Goal: Task Accomplishment & Management: Use online tool/utility

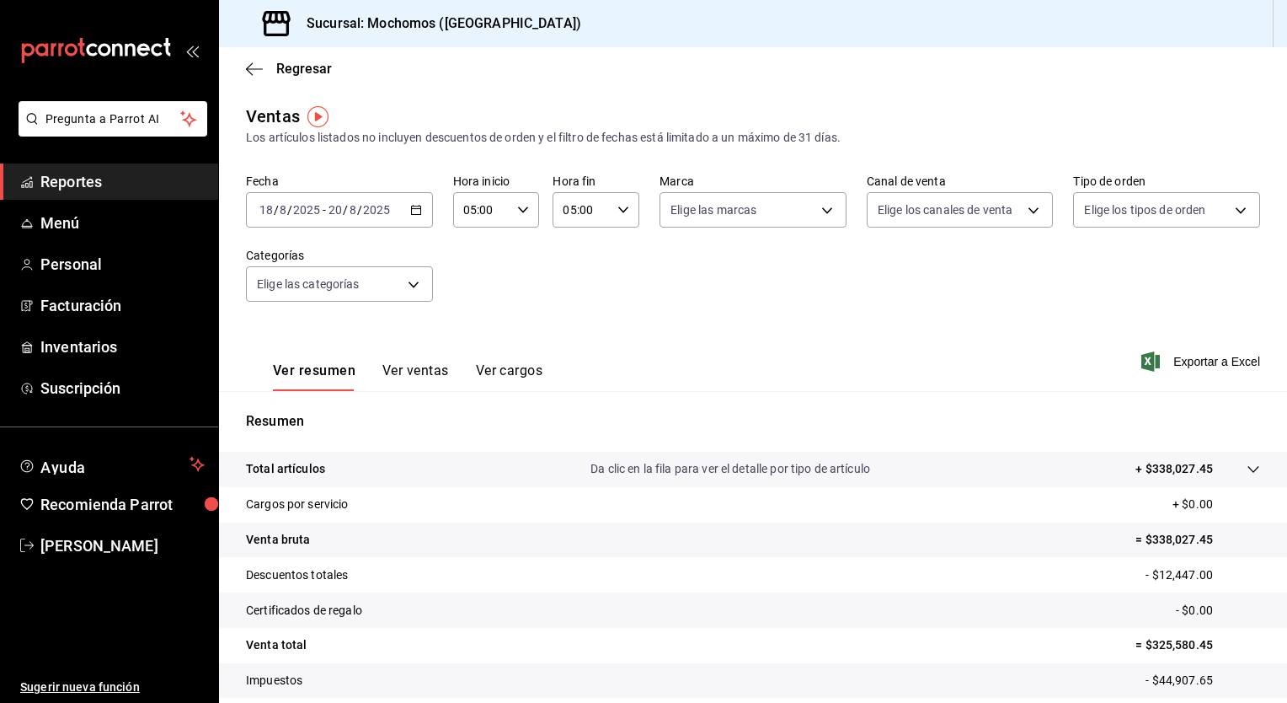
click at [606, 273] on div "Fecha [DATE] [DATE] - [DATE] [DATE] Hora inicio 05:00 Hora inicio Hora fin 05:0…" at bounding box center [753, 248] width 1014 height 148
click at [414, 216] on div "[DATE] [DATE] - [DATE] [DATE]" at bounding box center [339, 209] width 187 height 35
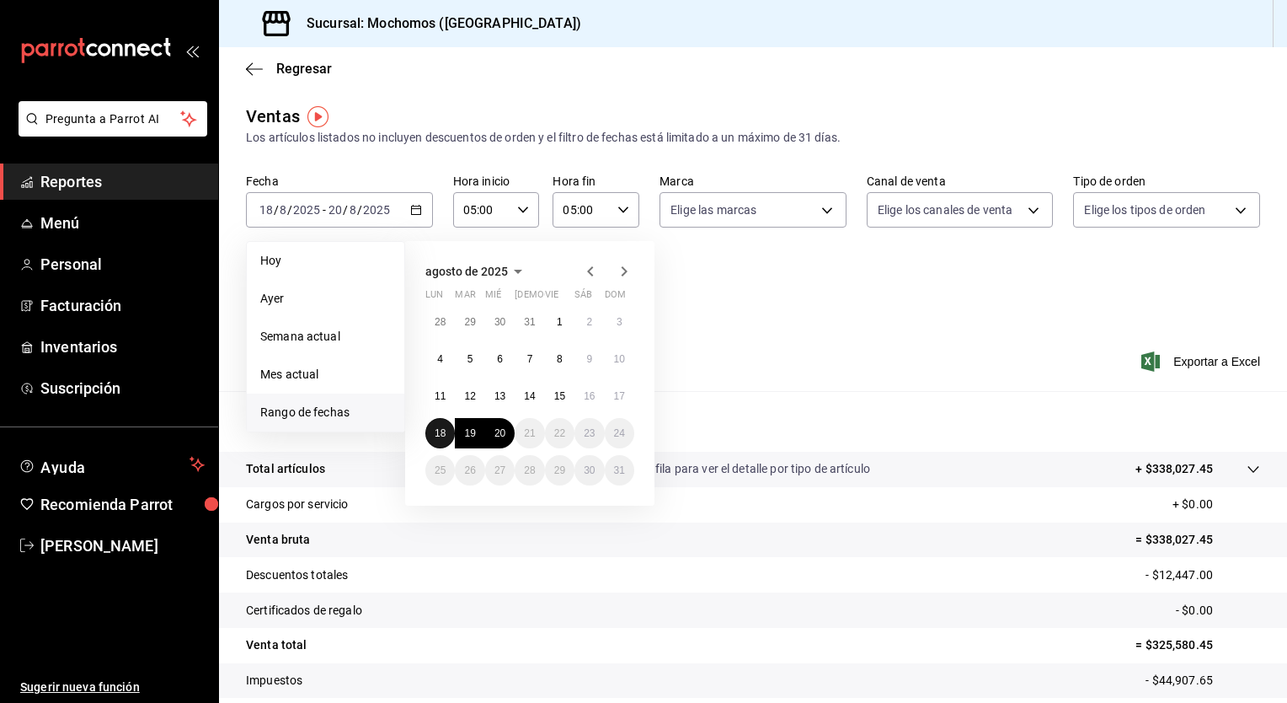
click at [435, 427] on abbr "18" at bounding box center [440, 433] width 11 height 12
click at [500, 430] on abbr "20" at bounding box center [499, 433] width 11 height 12
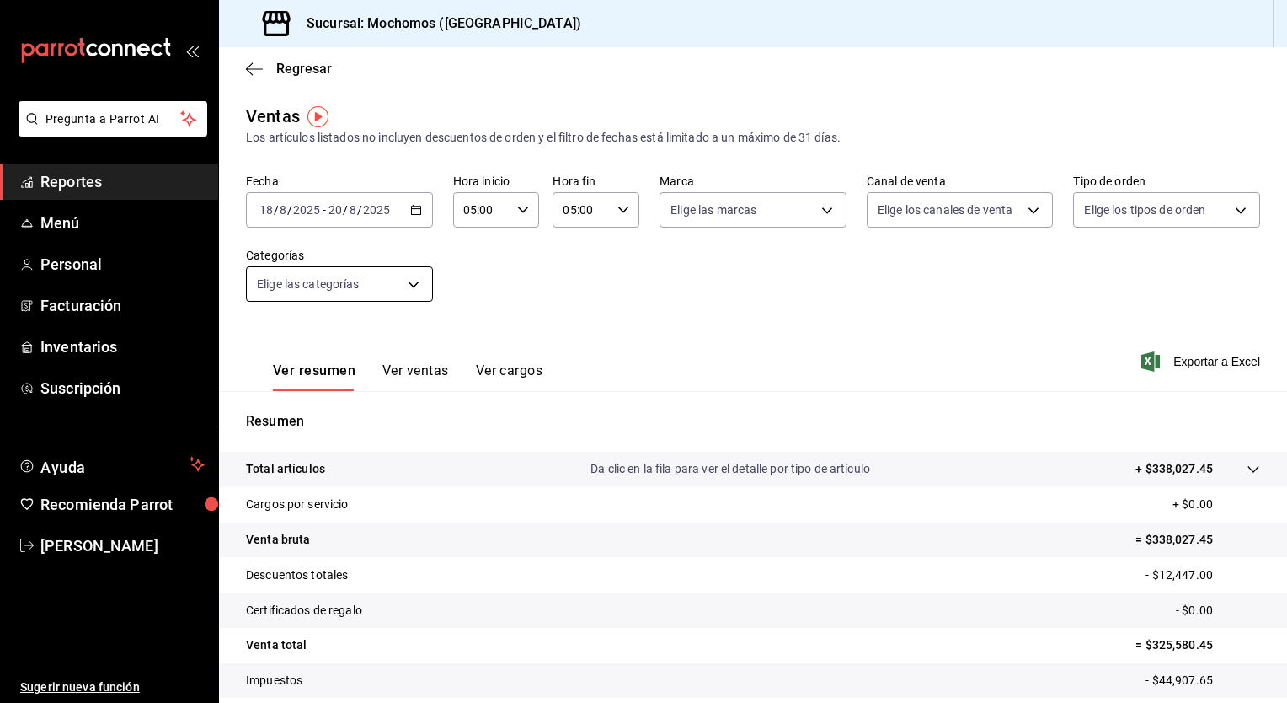
click at [385, 281] on body "Pregunta a Parrot AI Reportes Menú Personal Facturación Inventarios Suscripción…" at bounding box center [643, 351] width 1287 height 703
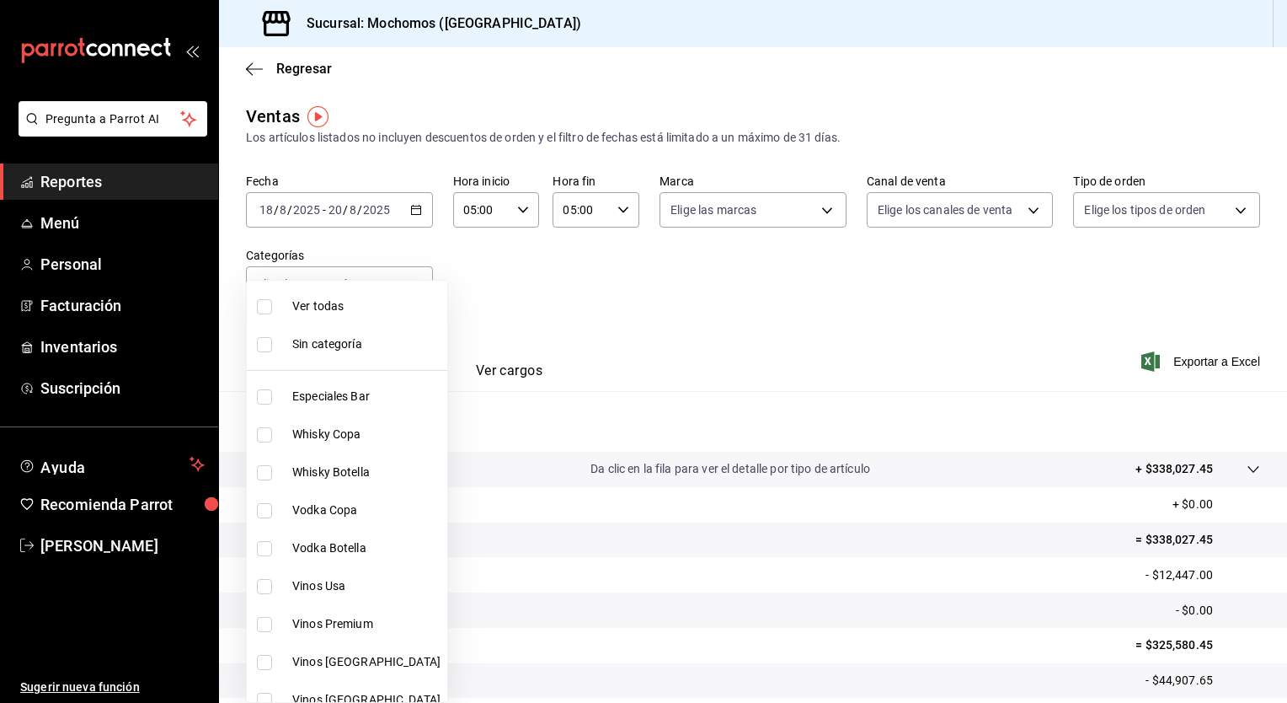
click at [380, 300] on span "Ver todas" at bounding box center [366, 306] width 148 height 18
type input "3341872a-5347-4118-8f87-61381635e763,4fab835b-5ce3-44d6-a3b1-a21d3d8a3381,4ccb8…"
checkbox input "true"
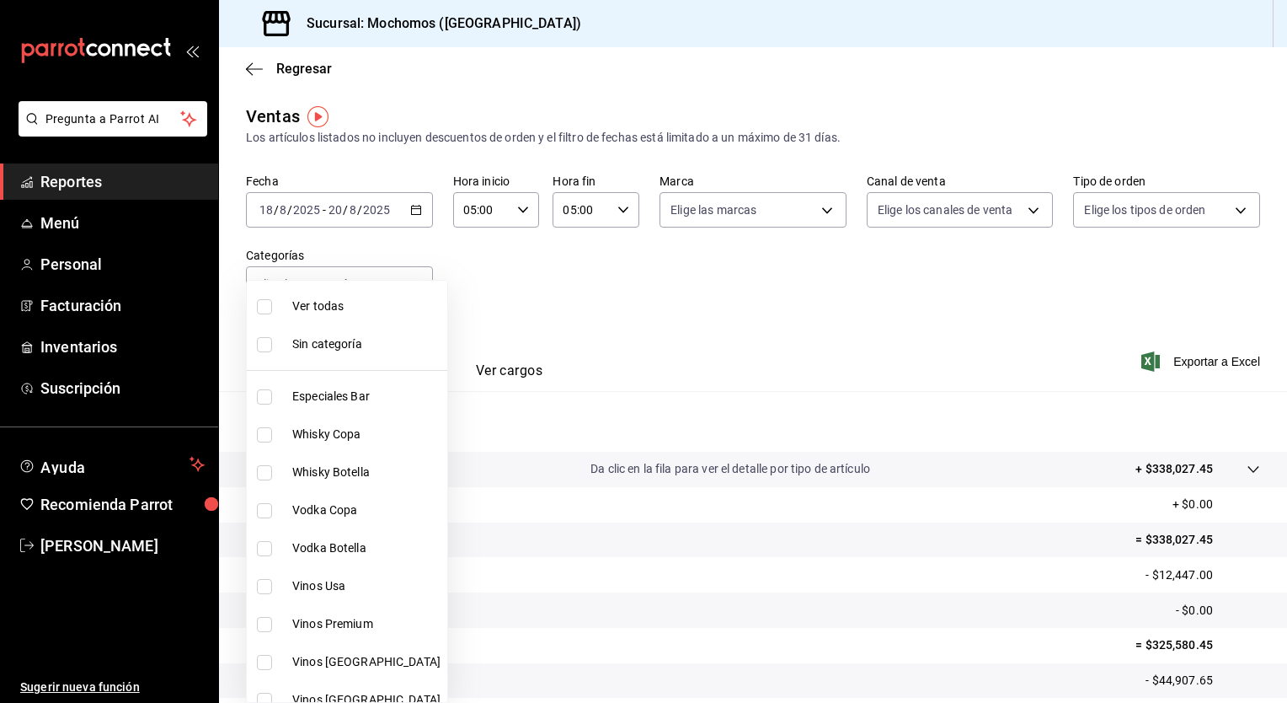
checkbox input "true"
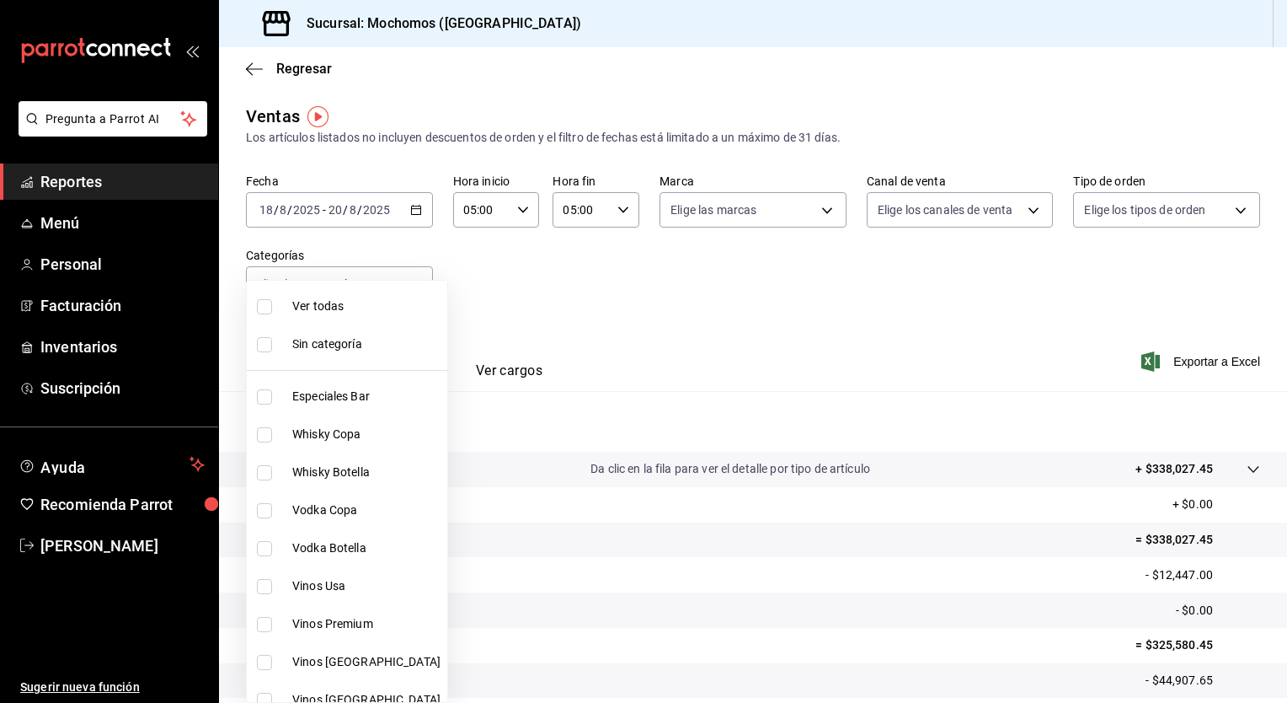
checkbox input "true"
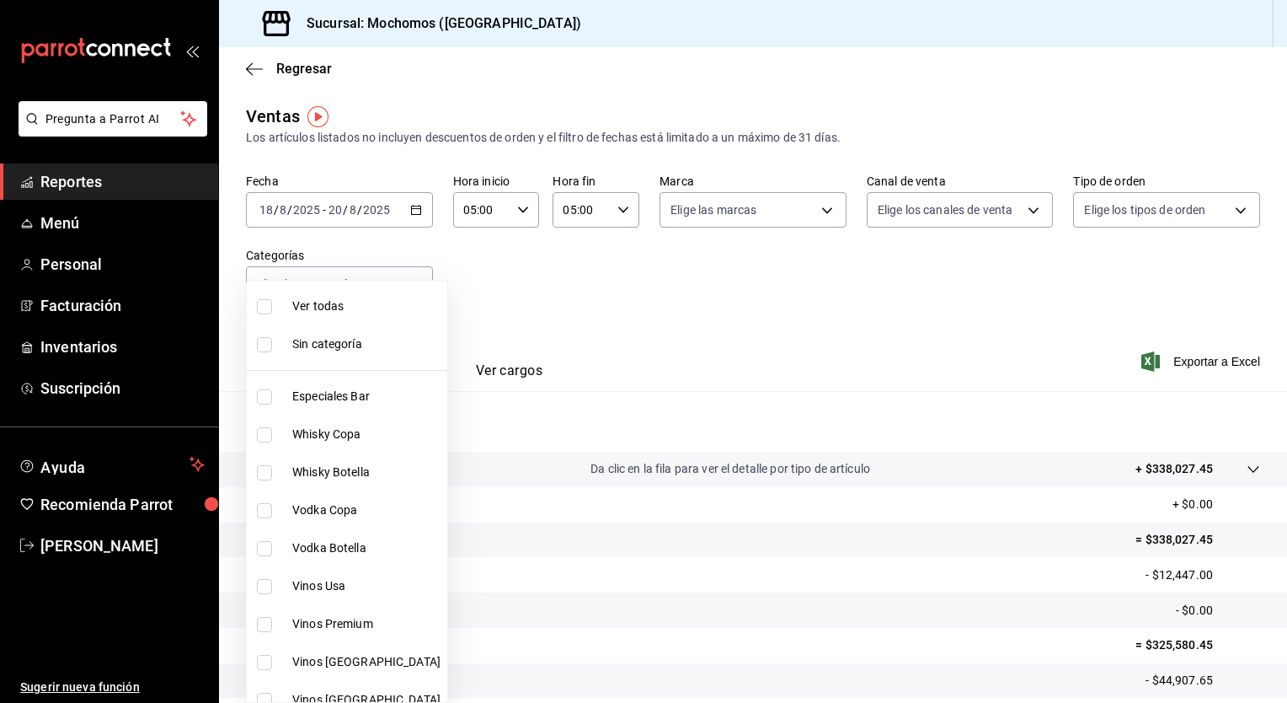
checkbox input "true"
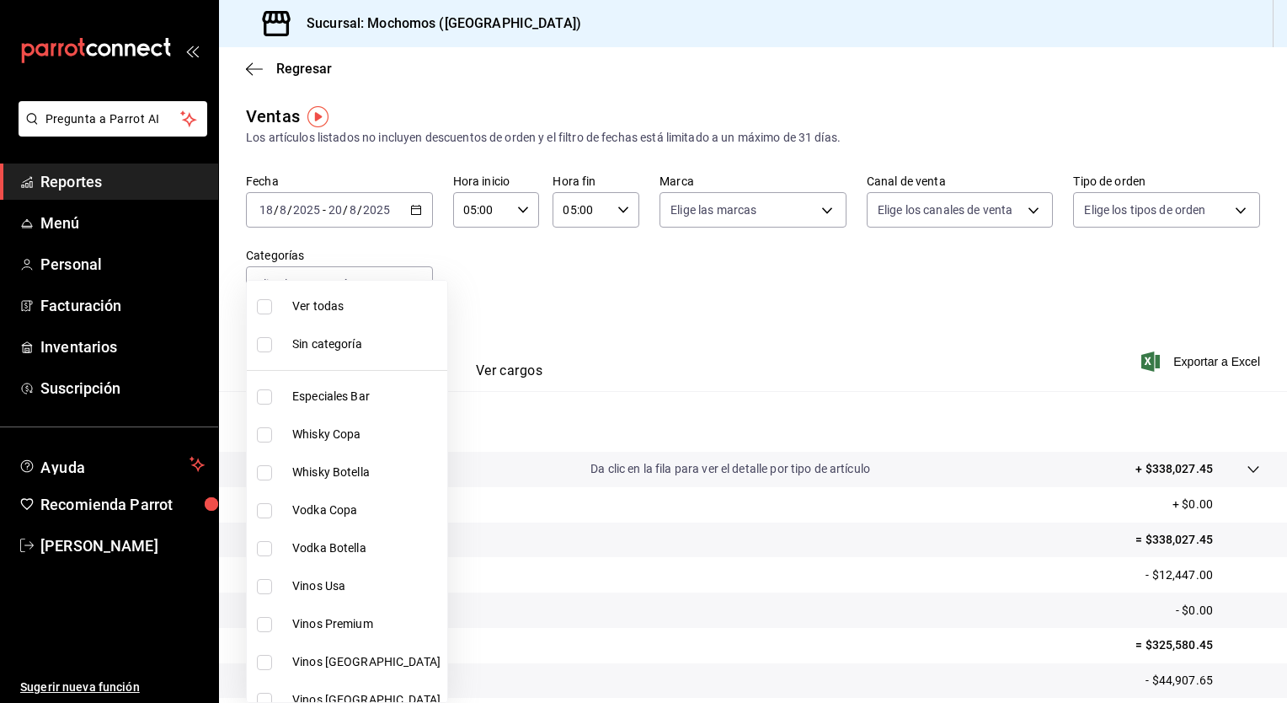
checkbox input "true"
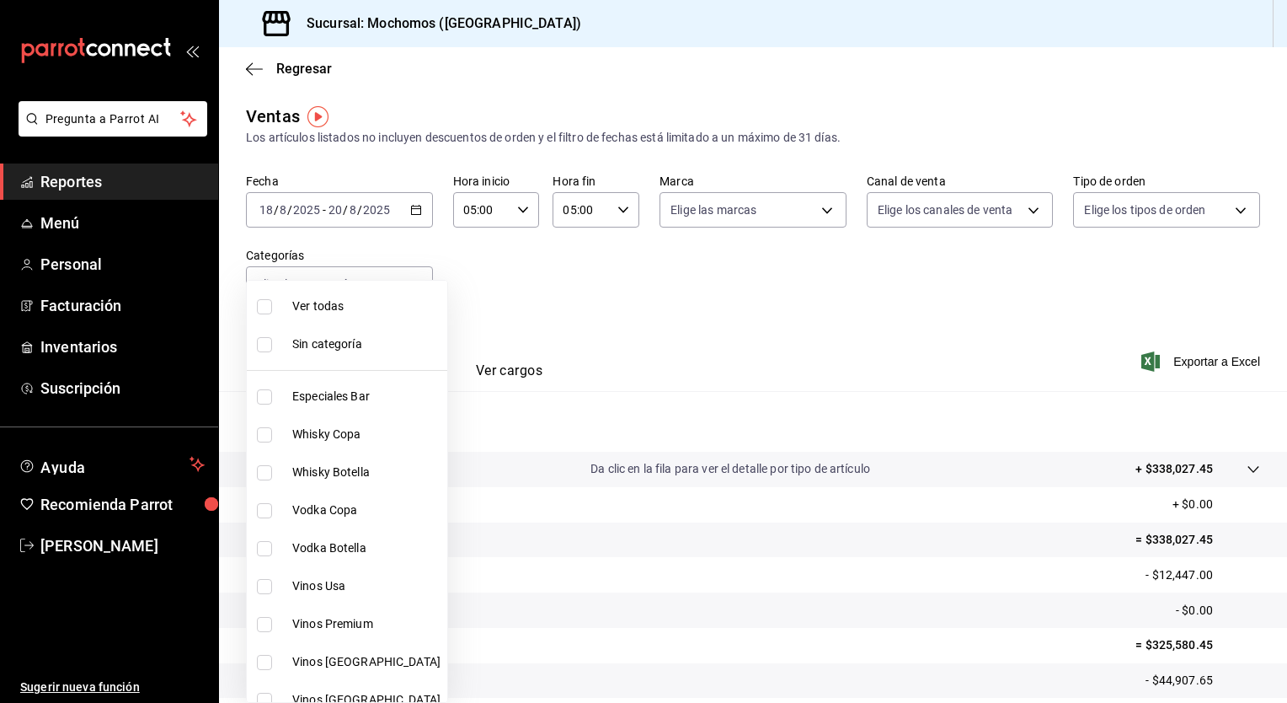
checkbox input "true"
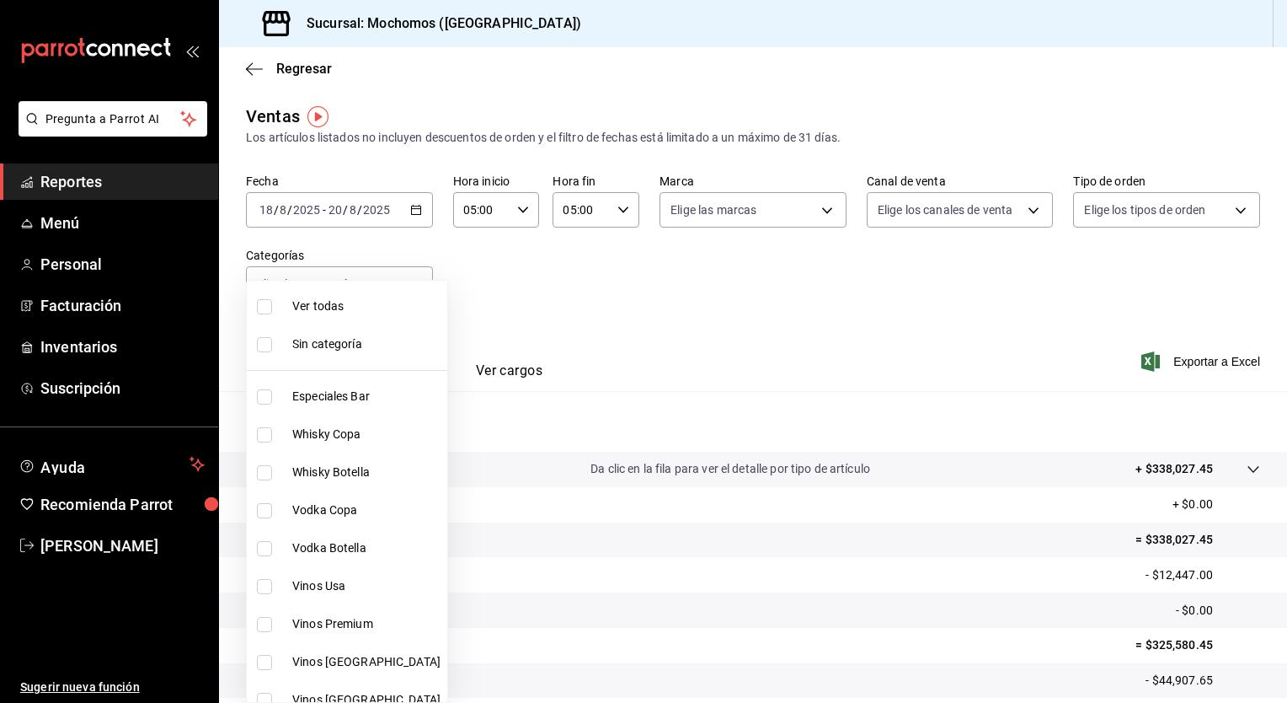
checkbox input "true"
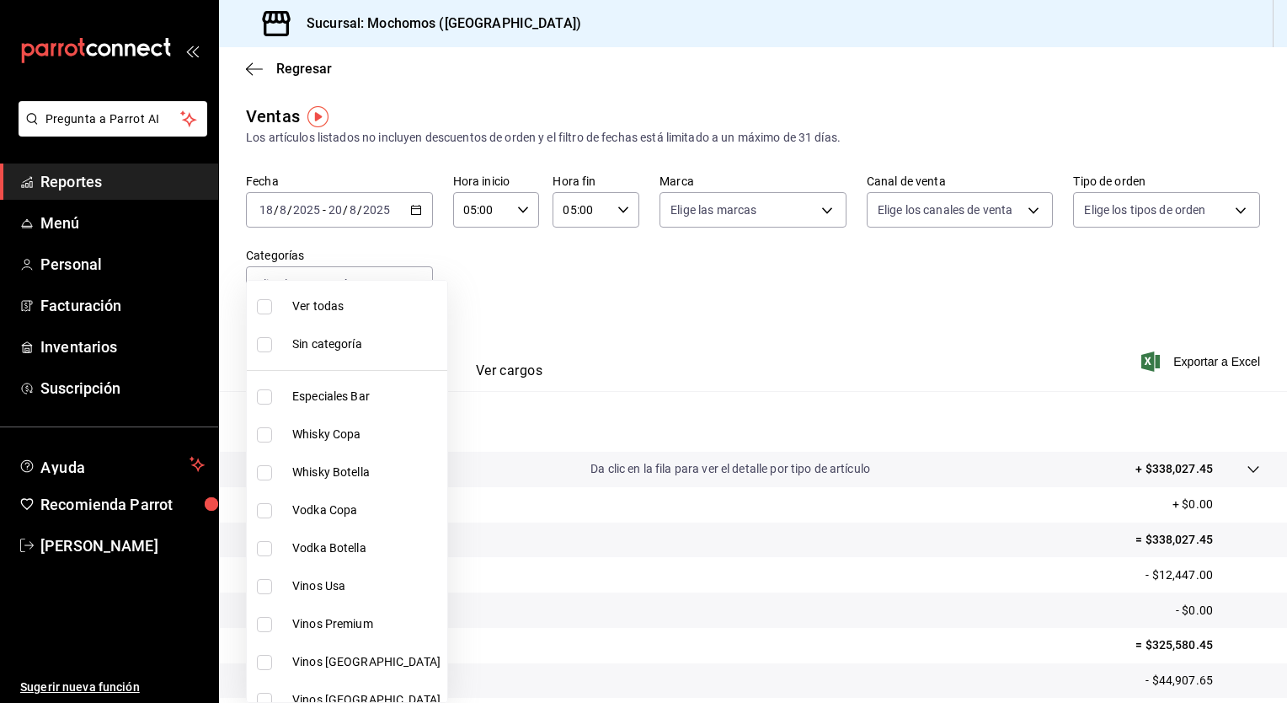
checkbox input "true"
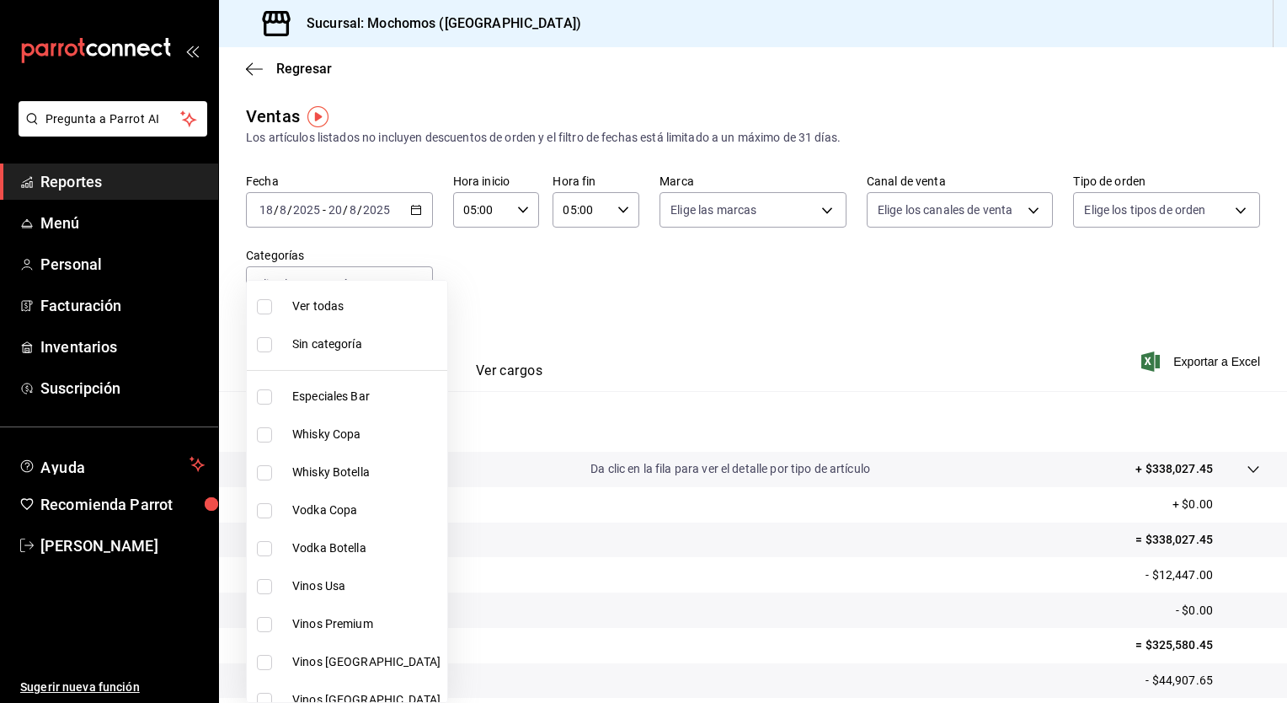
checkbox input "true"
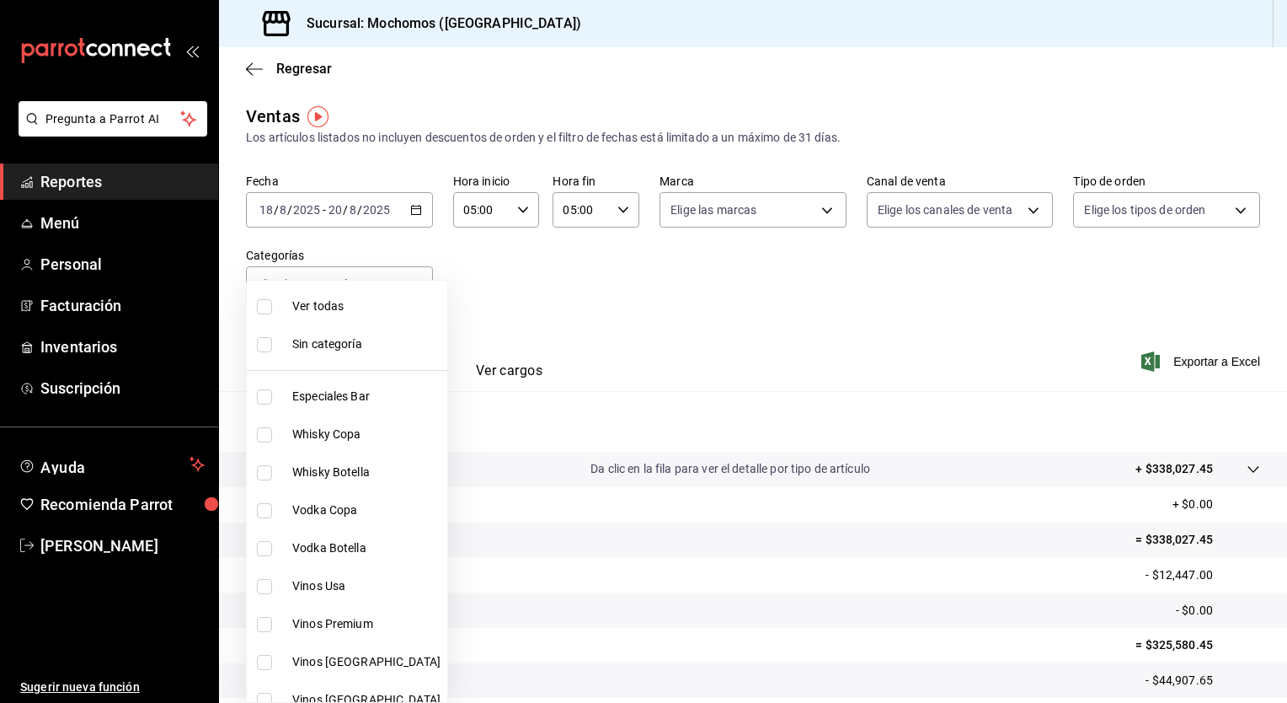
checkbox input "true"
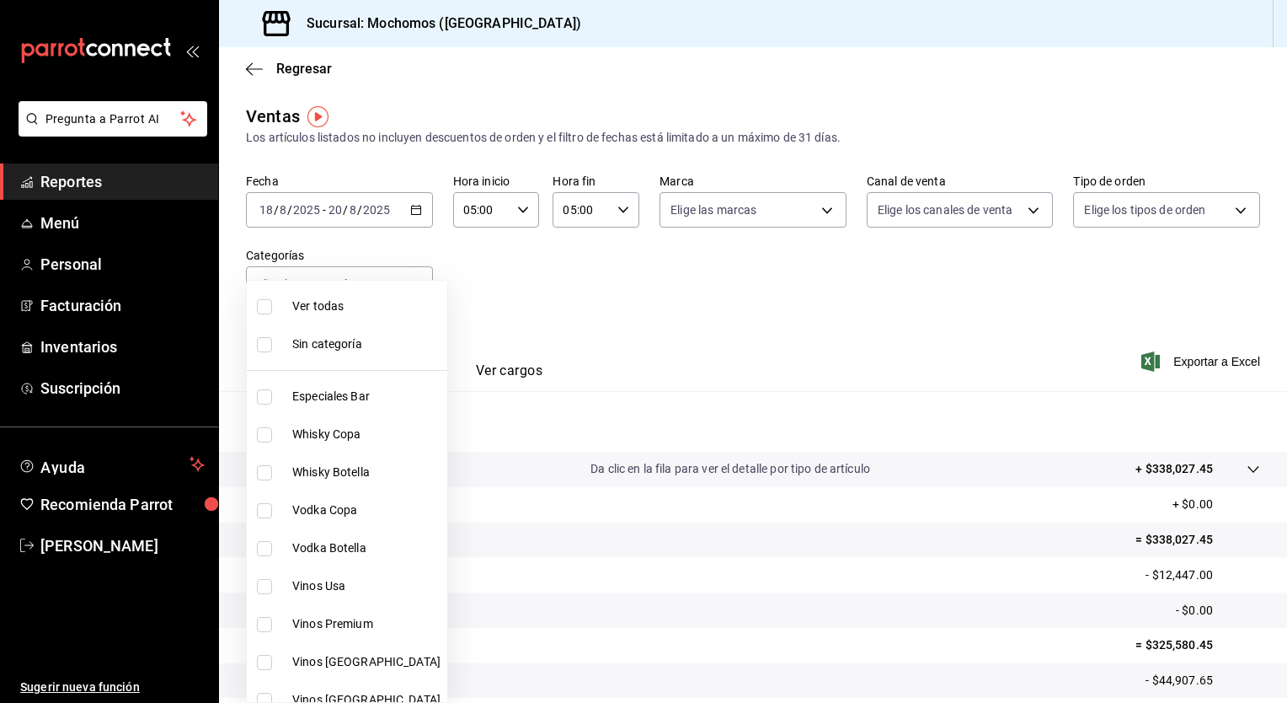
checkbox input "true"
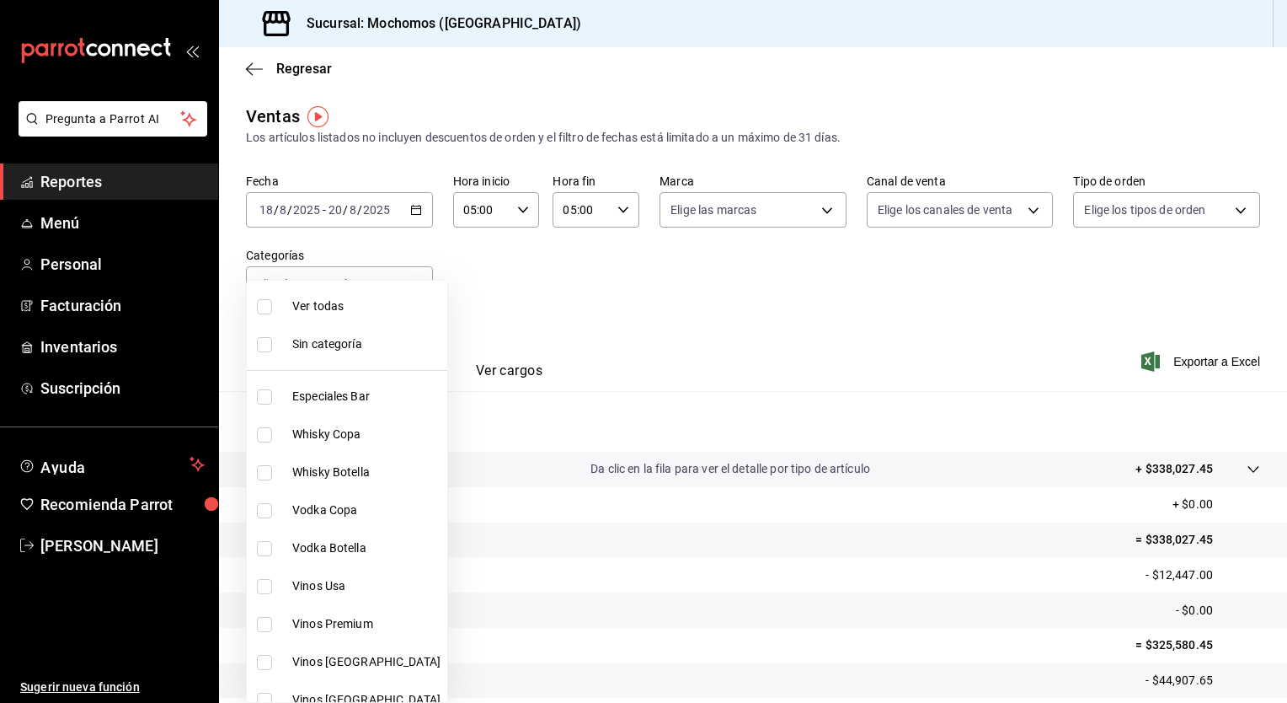
checkbox input "true"
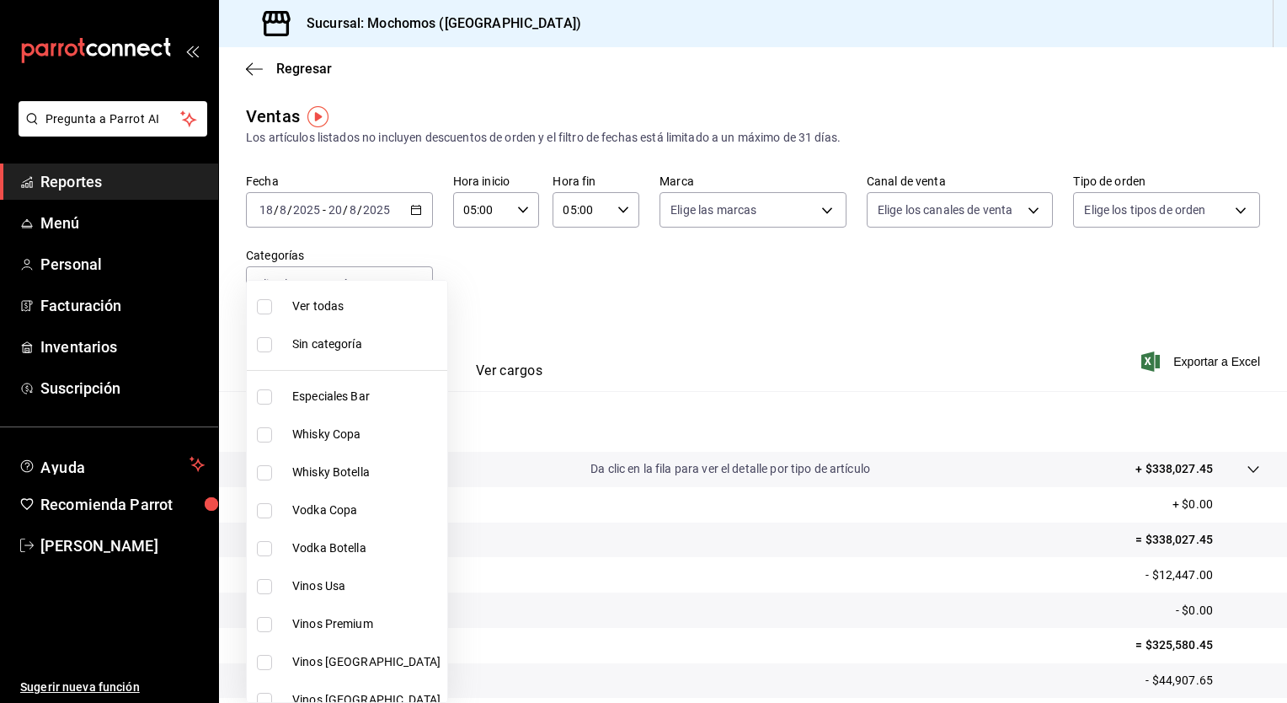
checkbox input "true"
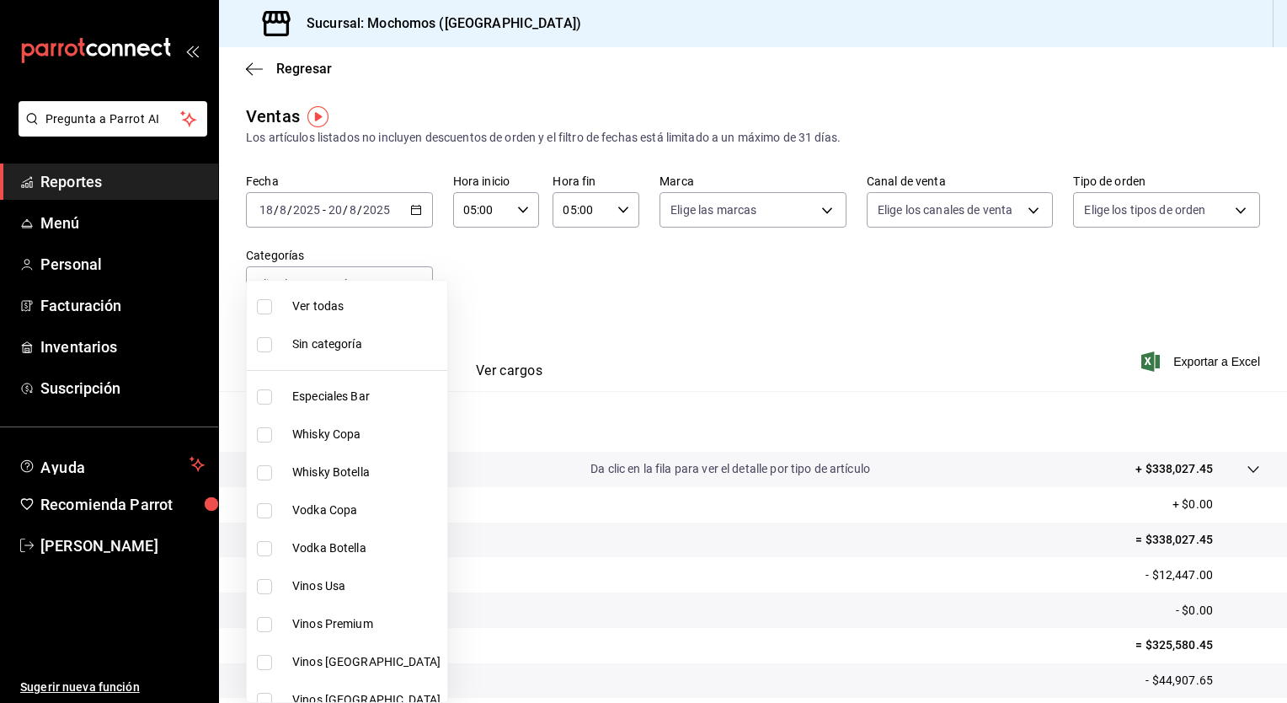
checkbox input "true"
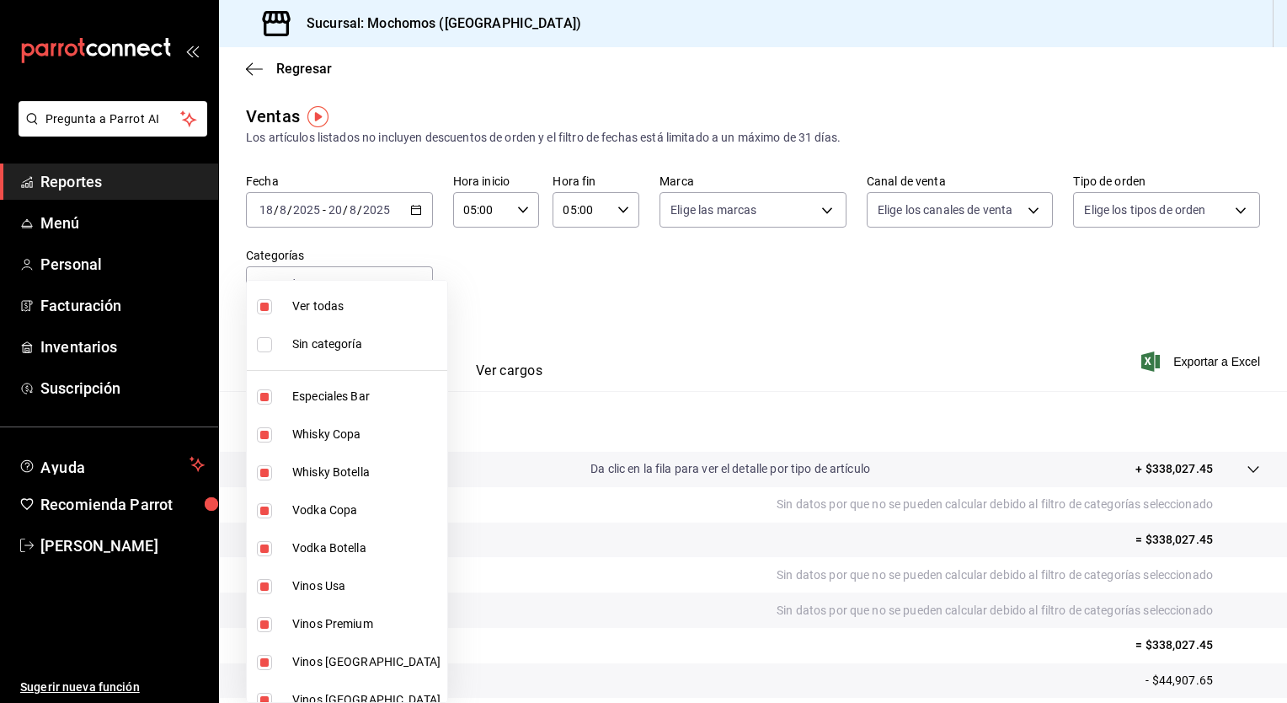
click at [719, 261] on div at bounding box center [643, 351] width 1287 height 703
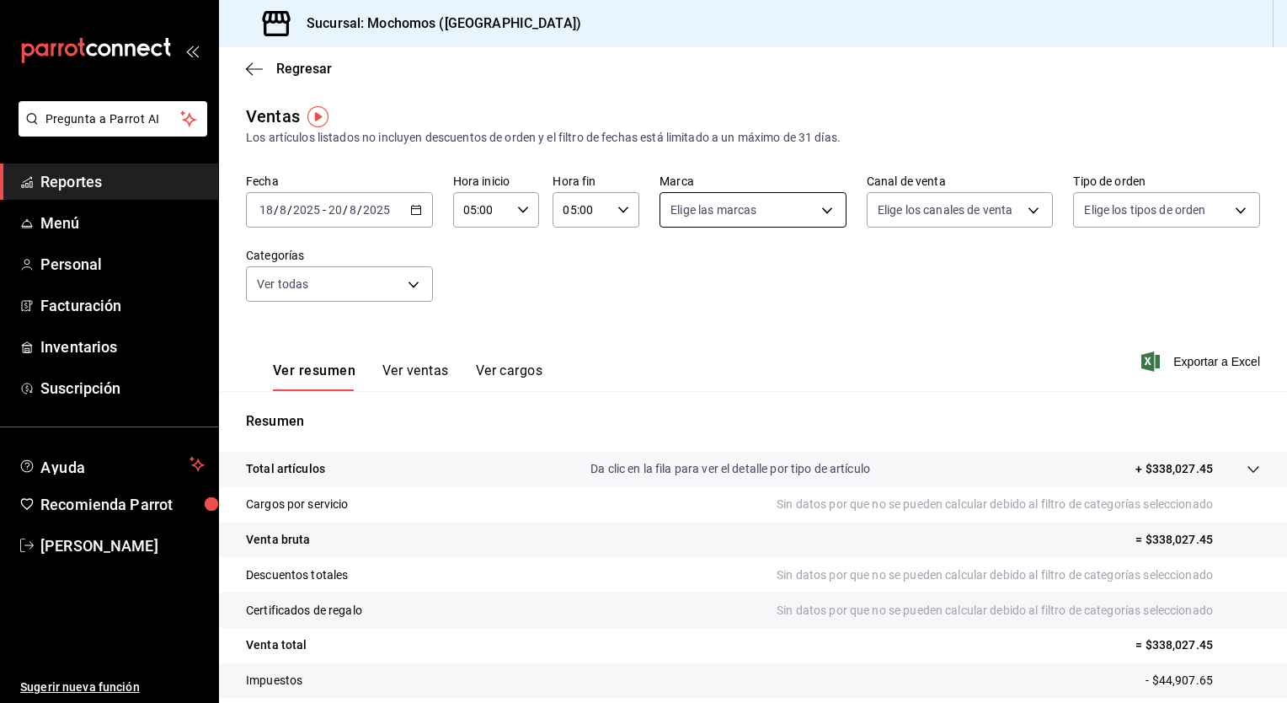
click at [701, 214] on body "Pregunta a Parrot AI Reportes Menú Personal Facturación Inventarios Suscripción…" at bounding box center [643, 351] width 1287 height 703
click at [705, 281] on span "Ver todas" at bounding box center [726, 275] width 51 height 18
type input "c8544d00-0077-49dd-9e07-f6fffff65e49"
checkbox input "true"
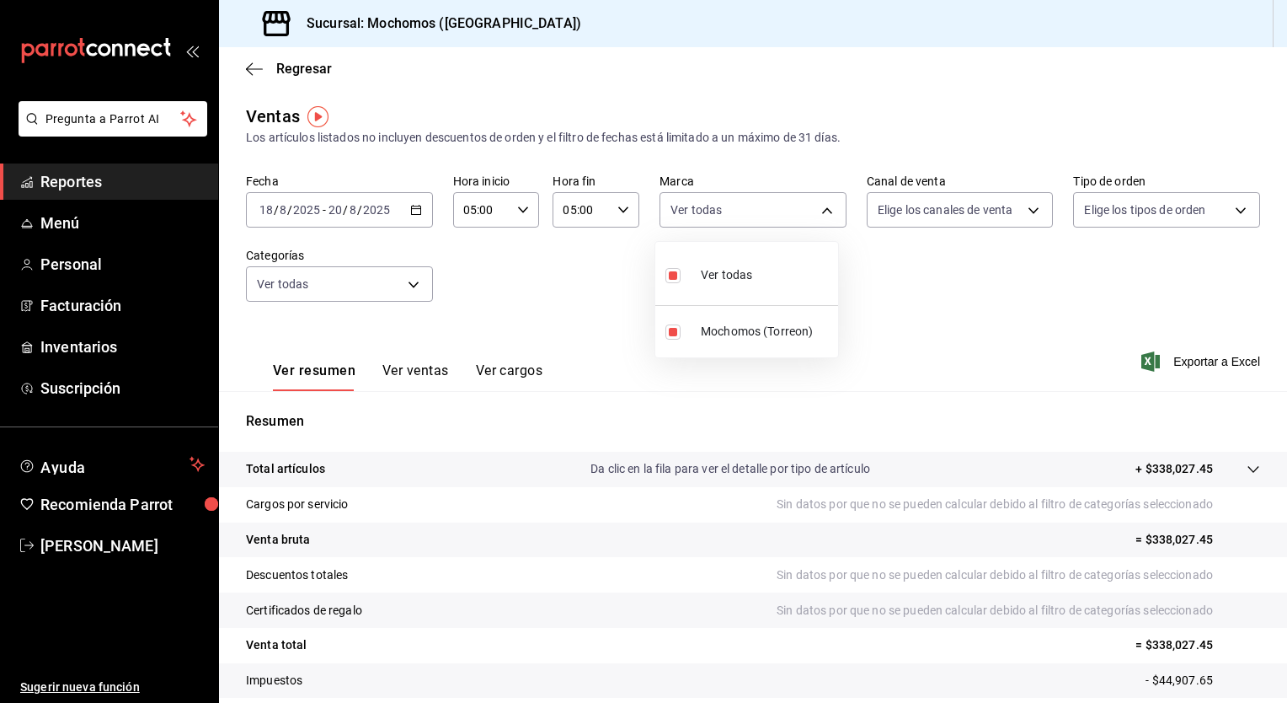
click at [947, 227] on div at bounding box center [643, 351] width 1287 height 703
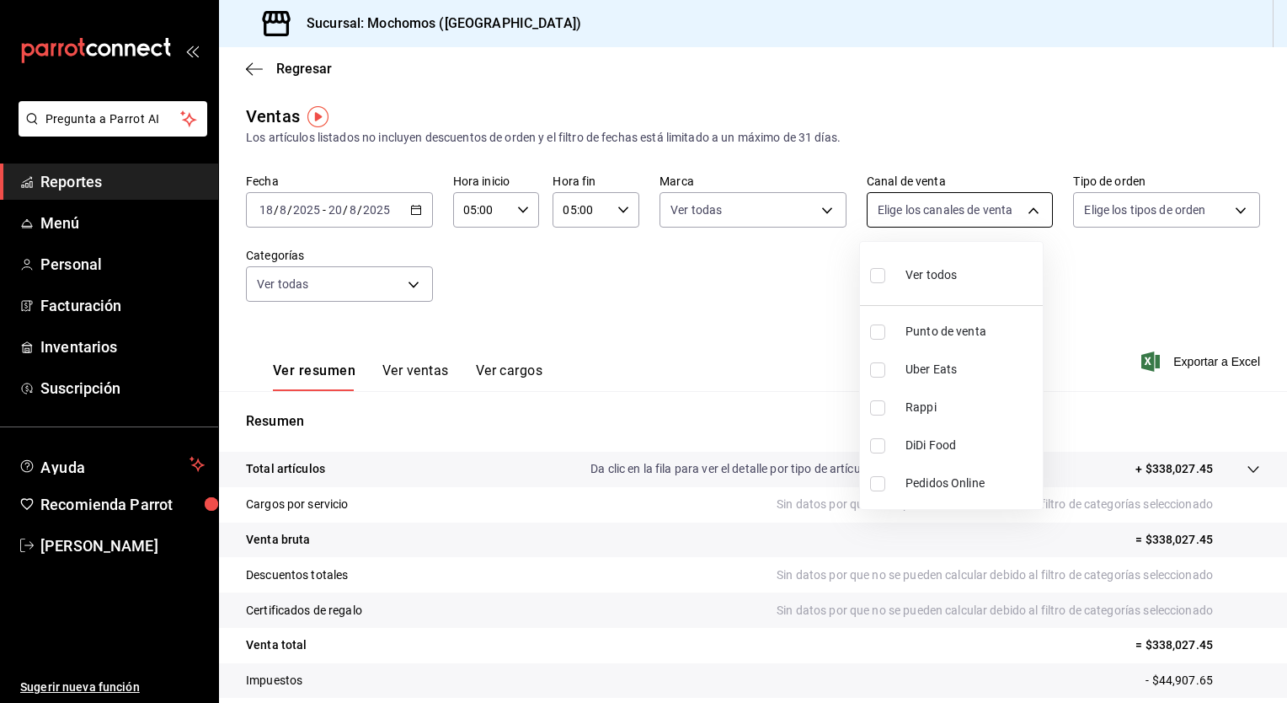
click at [940, 220] on body "Pregunta a Parrot AI Reportes Menú Personal Facturación Inventarios Suscripción…" at bounding box center [643, 351] width 1287 height 703
click at [924, 277] on span "Ver todos" at bounding box center [931, 275] width 51 height 18
type input "PARROT,UBER_EATS,RAPPI,DIDI_FOOD,ONLINE"
checkbox input "true"
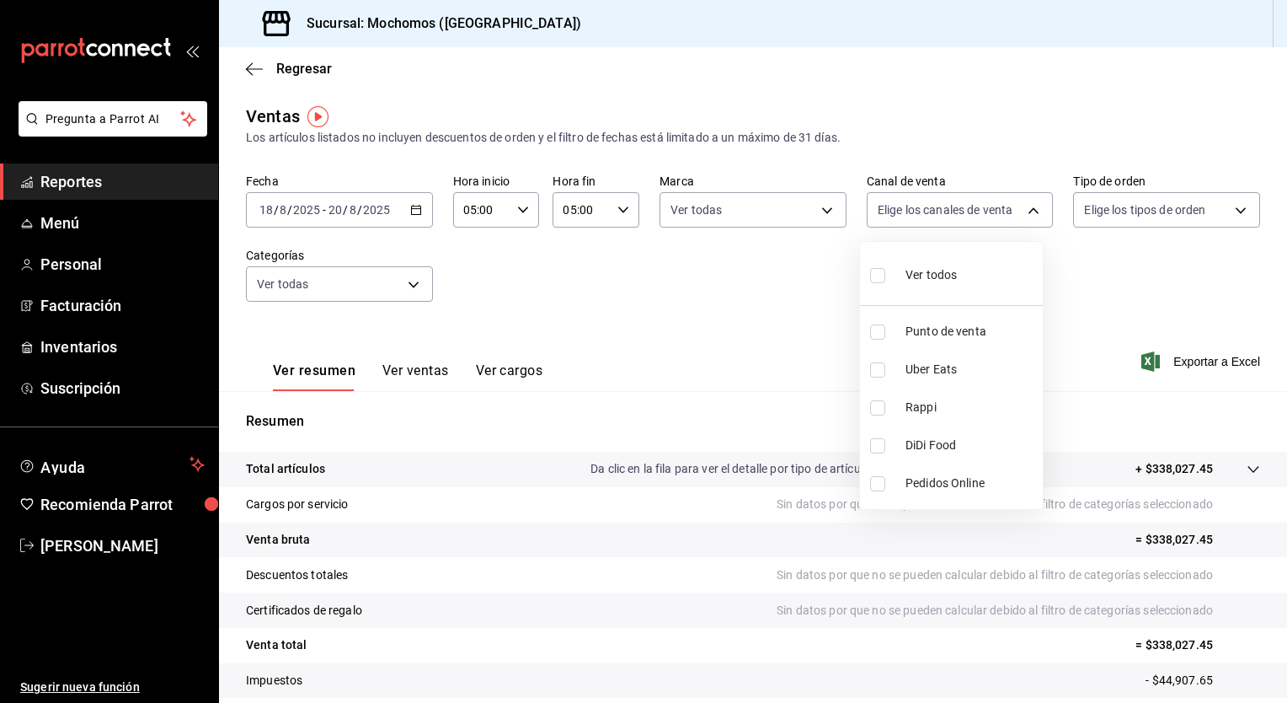
checkbox input "true"
click at [1123, 214] on div at bounding box center [643, 351] width 1287 height 703
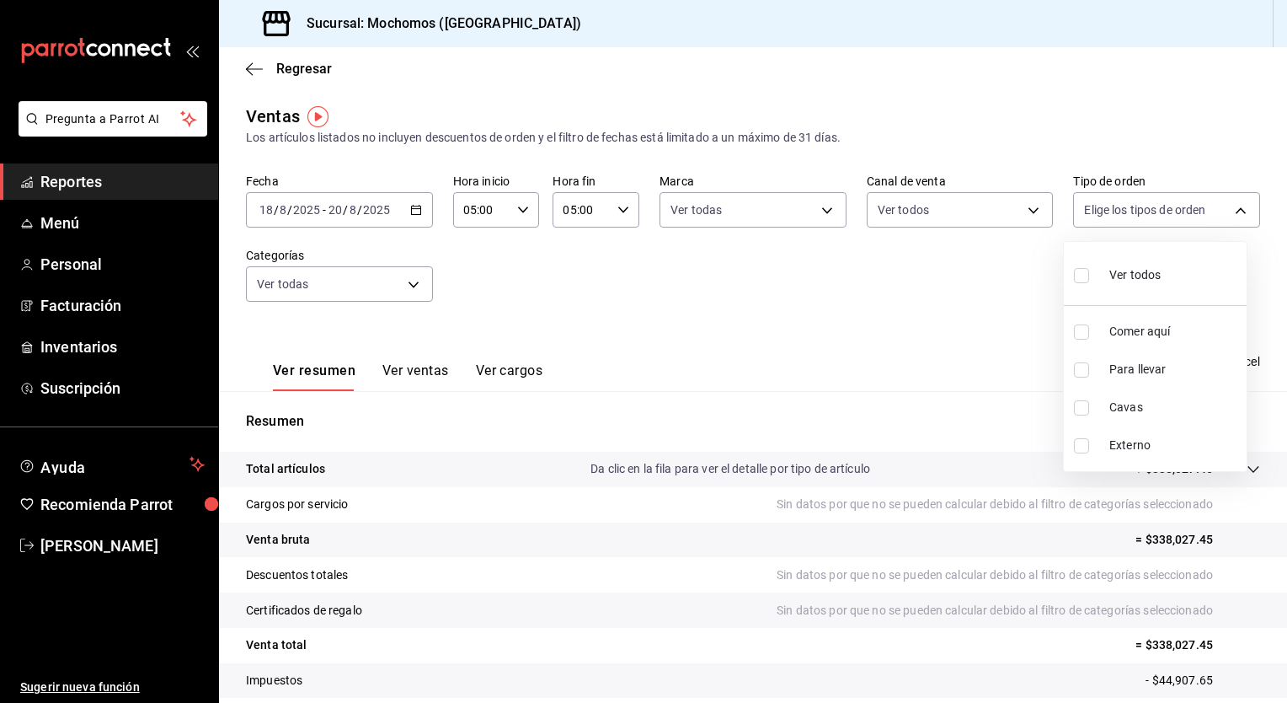
click at [1123, 214] on body "Pregunta a Parrot AI Reportes Menú Personal Facturación Inventarios Suscripción…" at bounding box center [643, 351] width 1287 height 703
click at [1110, 279] on span "Ver todos" at bounding box center [1134, 275] width 51 height 18
type input "98c27cb7-4c58-4a9f-b691-5d7e954b9197,21a64d44-f9f2-4bf2-a1e6-486e07a13b50,71bb9…"
checkbox input "true"
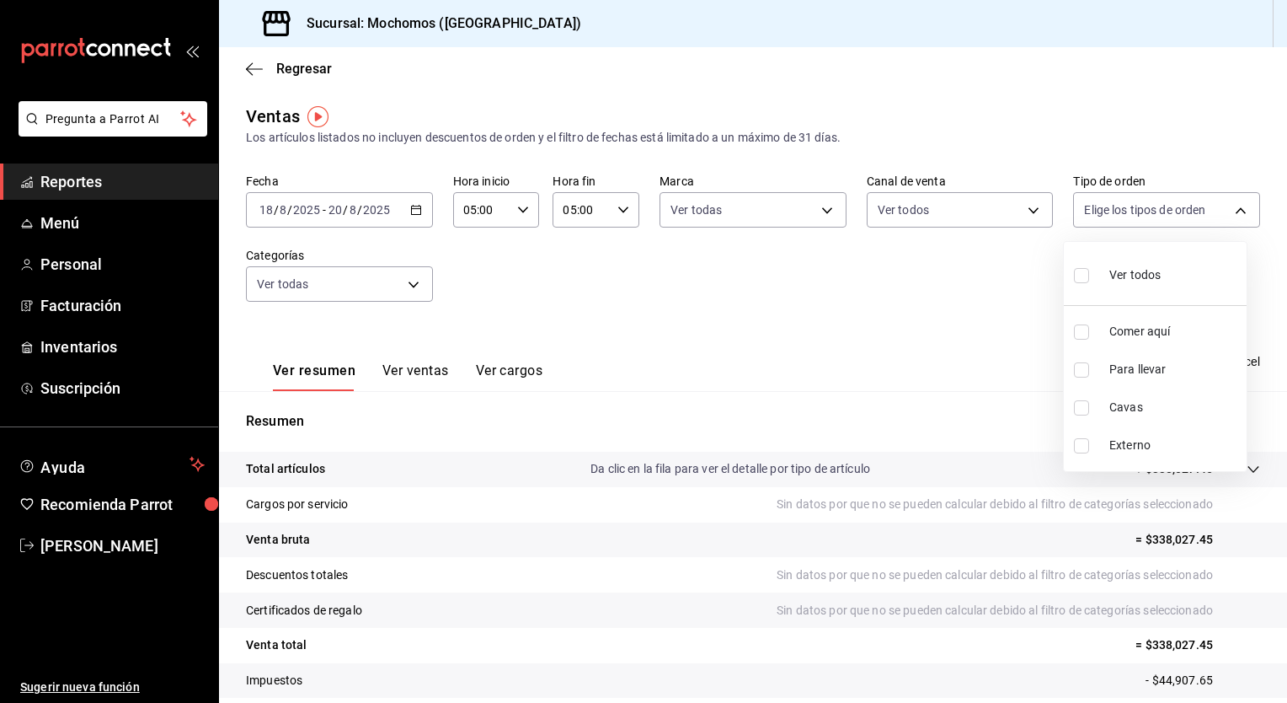
checkbox input "true"
click at [962, 315] on div at bounding box center [643, 351] width 1287 height 703
click at [1172, 354] on span "Exportar a Excel" at bounding box center [1202, 361] width 115 height 20
